Goal: Check status

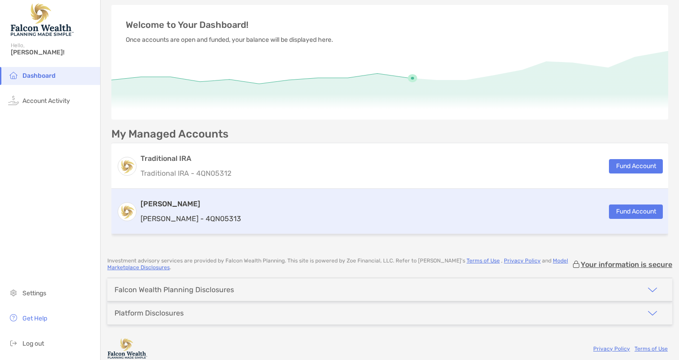
scroll to position [48, 0]
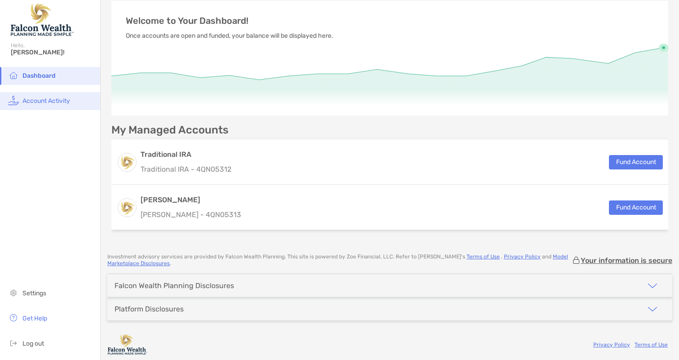
click at [44, 100] on span "Account Activity" at bounding box center [46, 101] width 48 height 8
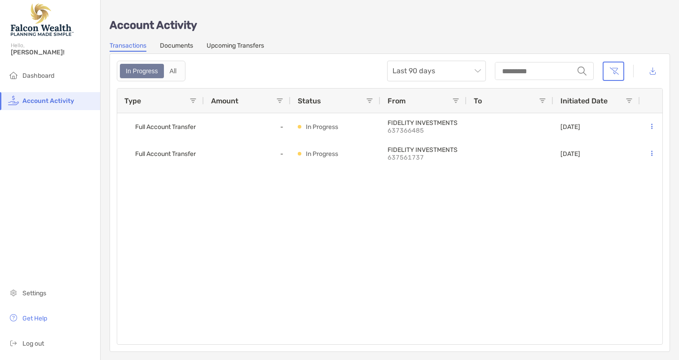
click at [234, 42] on link "Upcoming Transfers" at bounding box center [235, 47] width 57 height 10
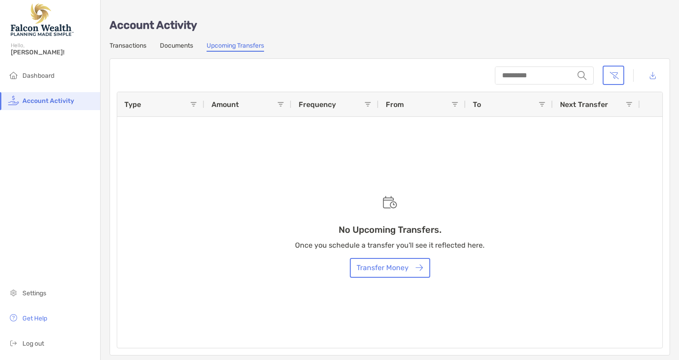
click at [184, 45] on link "Documents" at bounding box center [176, 47] width 33 height 10
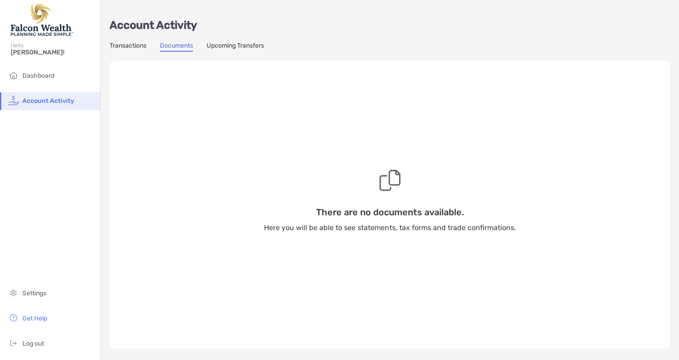
click at [136, 52] on div "There are no documents available. Here you will be able to see statements, tax …" at bounding box center [390, 200] width 560 height 297
click at [136, 47] on link "Transactions" at bounding box center [128, 47] width 37 height 10
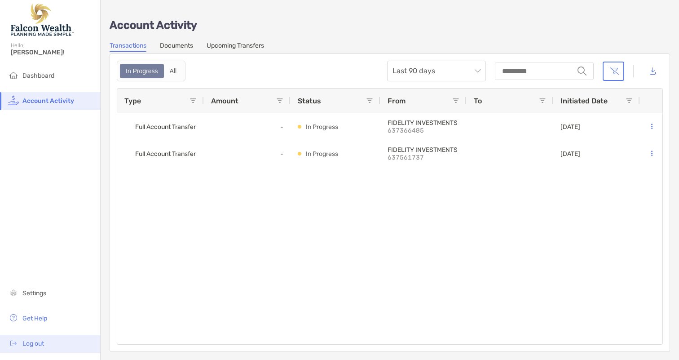
click at [35, 346] on span "Log out" at bounding box center [33, 344] width 22 height 8
